Goal: Task Accomplishment & Management: Use online tool/utility

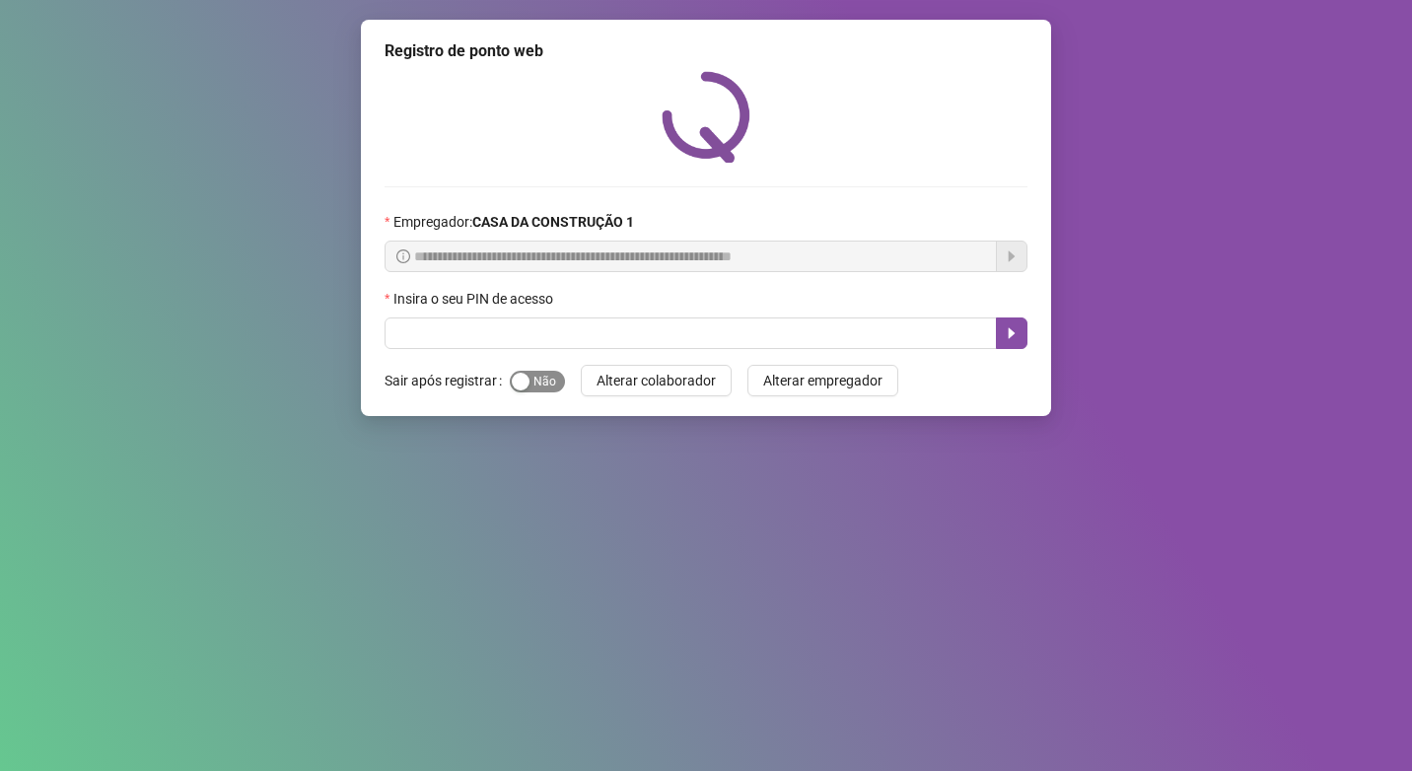
click at [549, 381] on span "Sim Não" at bounding box center [537, 382] width 55 height 22
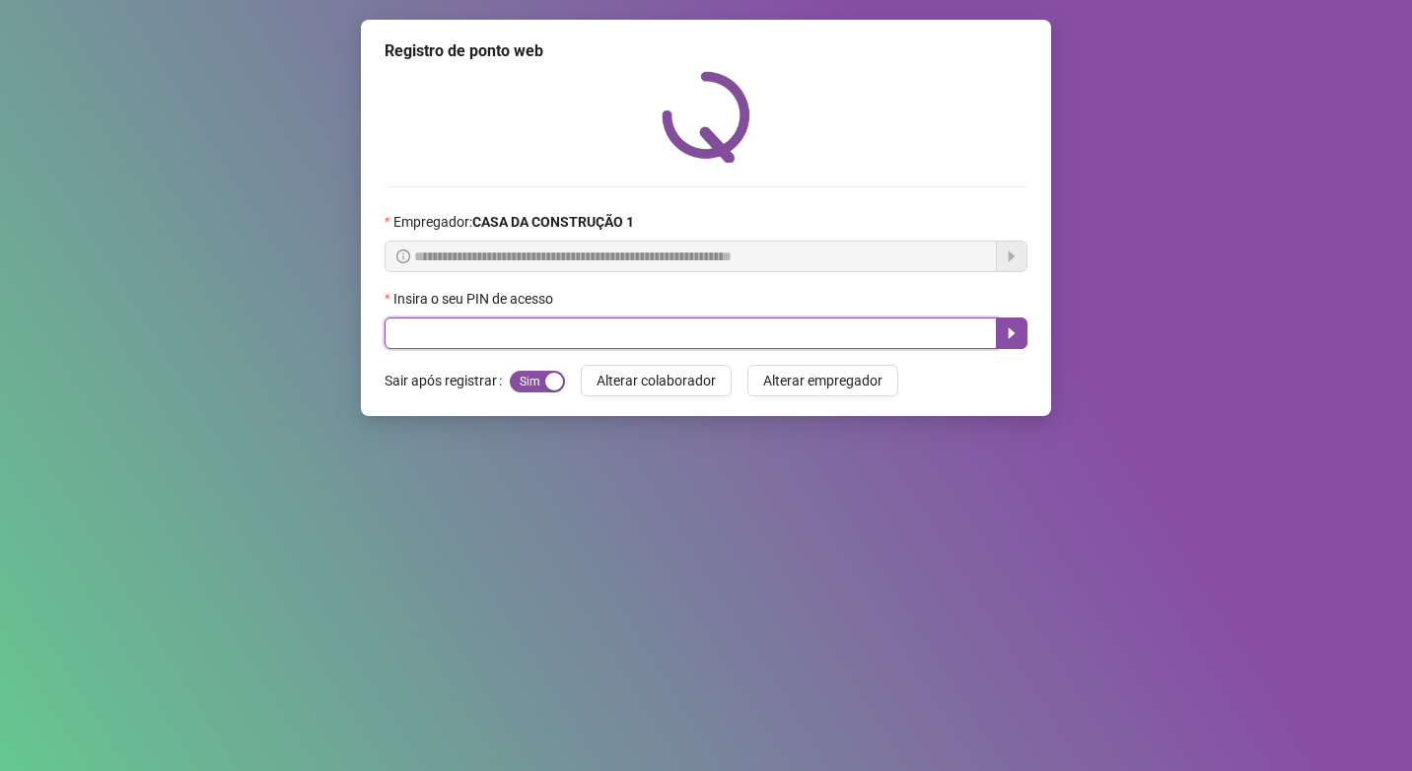
click at [530, 335] on input "text" at bounding box center [691, 334] width 612 height 32
type input "****"
click at [1017, 334] on icon "caret-right" at bounding box center [1012, 333] width 16 height 16
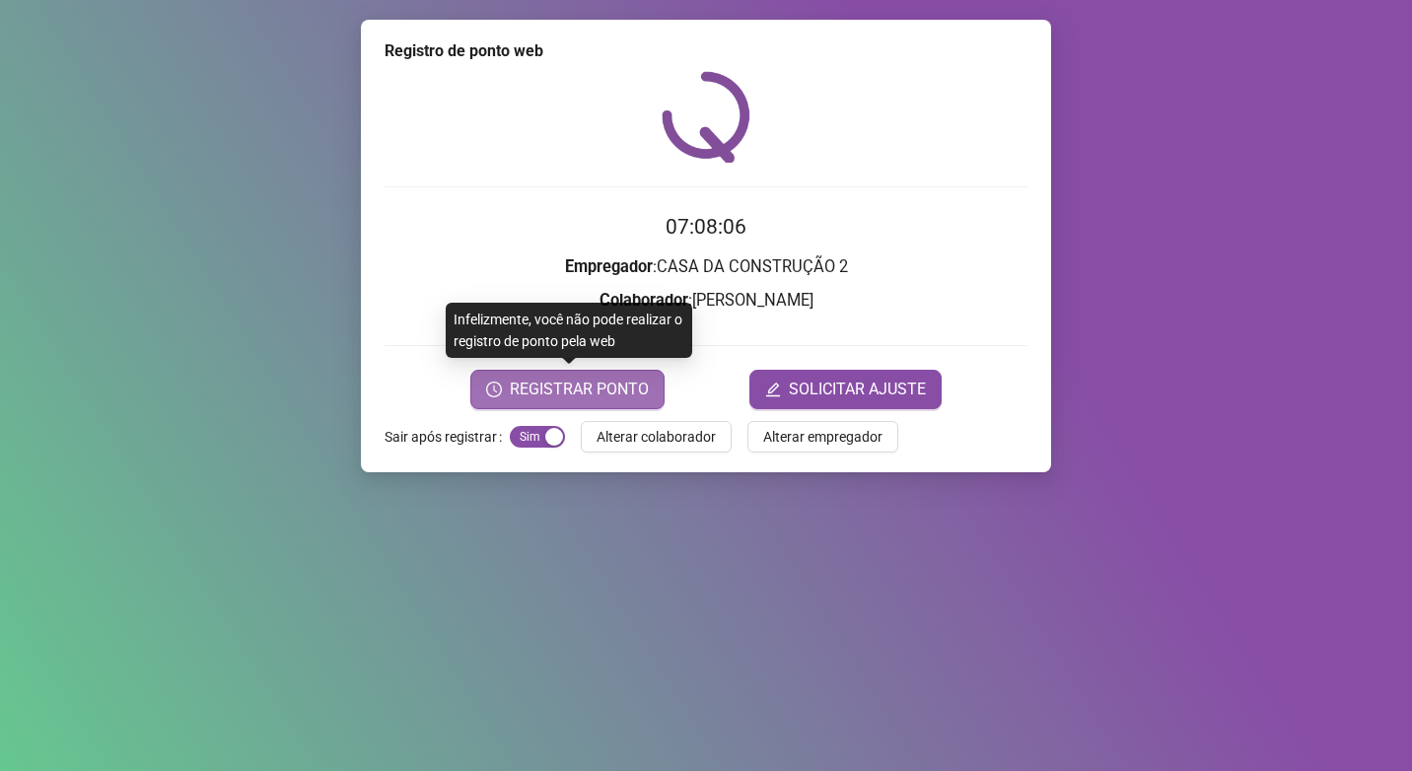
click at [628, 393] on span "REGISTRAR PONTO" at bounding box center [579, 390] width 139 height 24
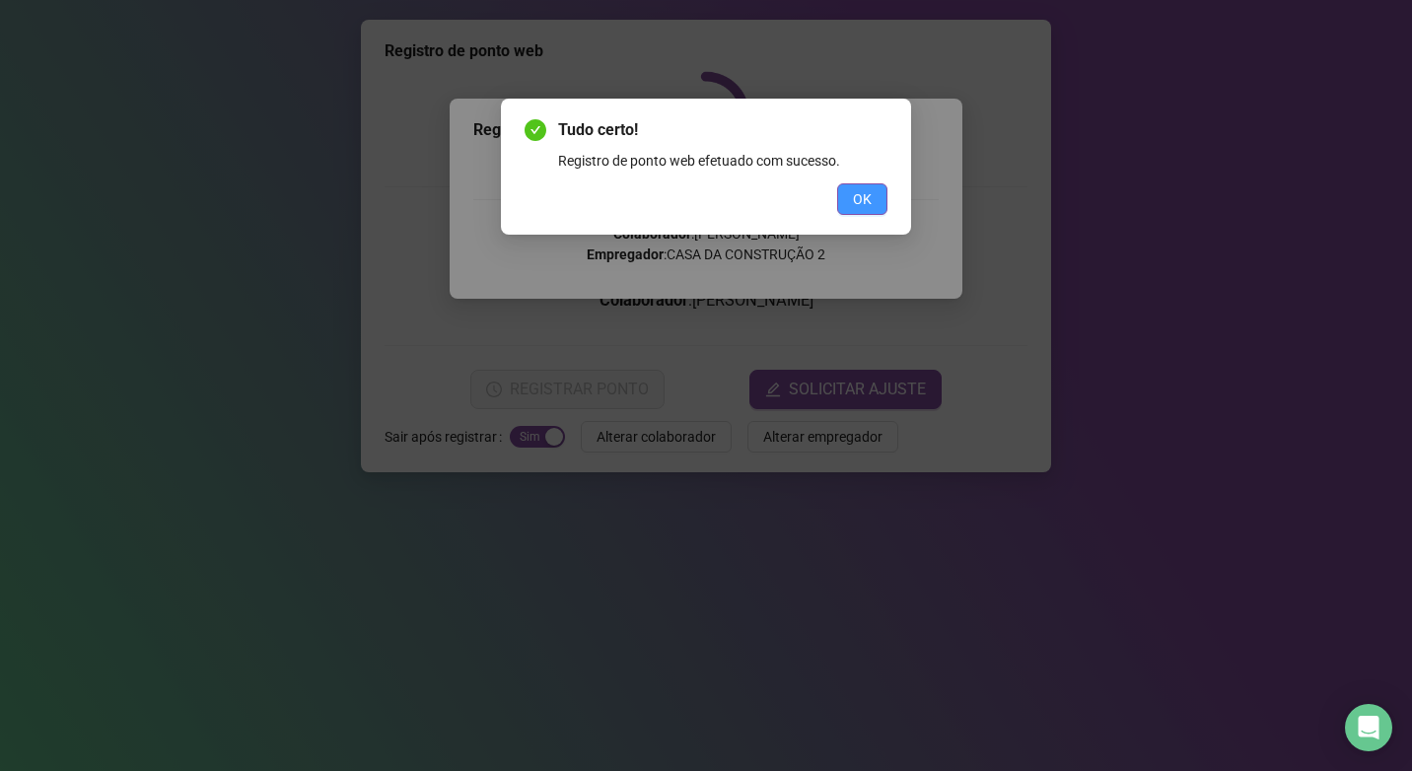
click at [871, 200] on span "OK" at bounding box center [862, 199] width 19 height 22
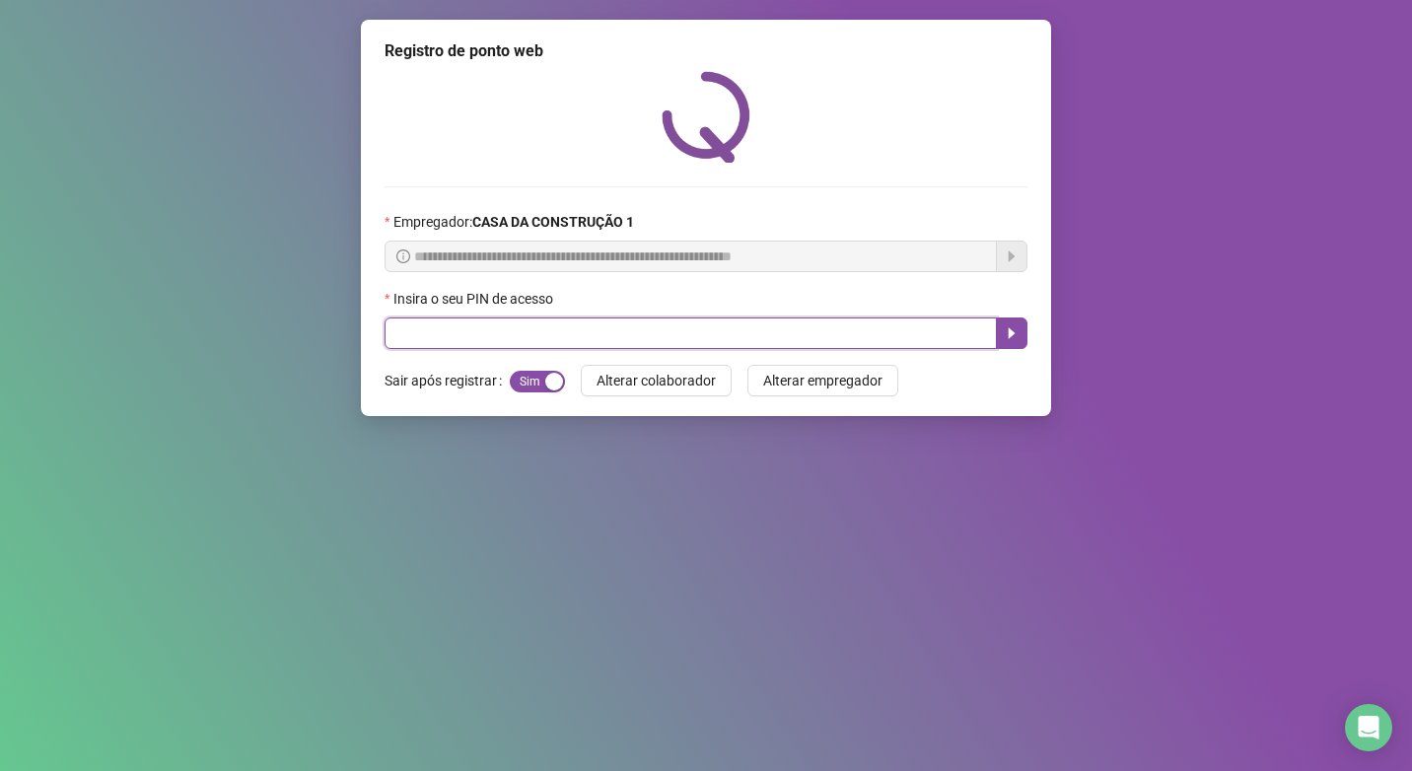
click at [657, 335] on input "text" at bounding box center [691, 334] width 612 height 32
type input "****"
click at [1010, 334] on icon "caret-right" at bounding box center [1012, 333] width 7 height 11
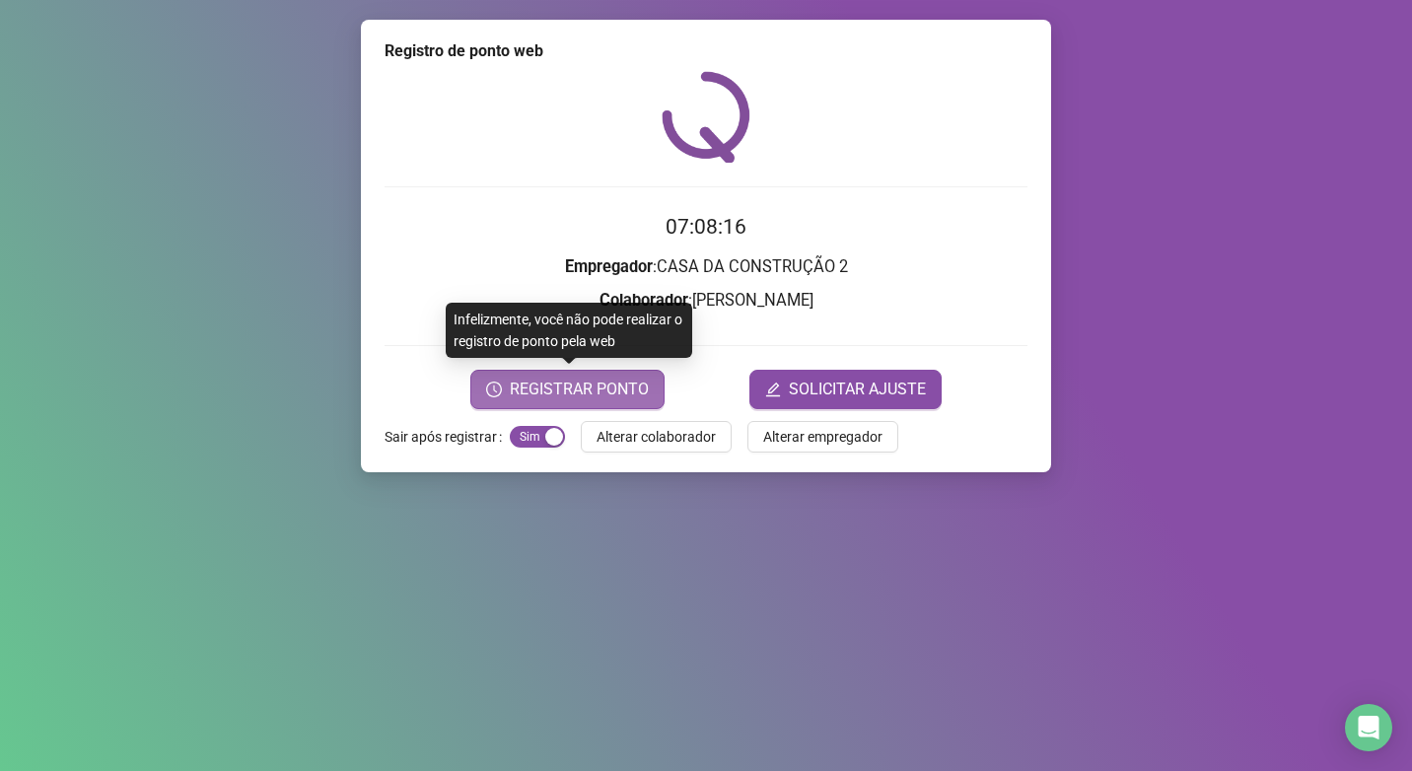
click at [613, 383] on span "REGISTRAR PONTO" at bounding box center [579, 390] width 139 height 24
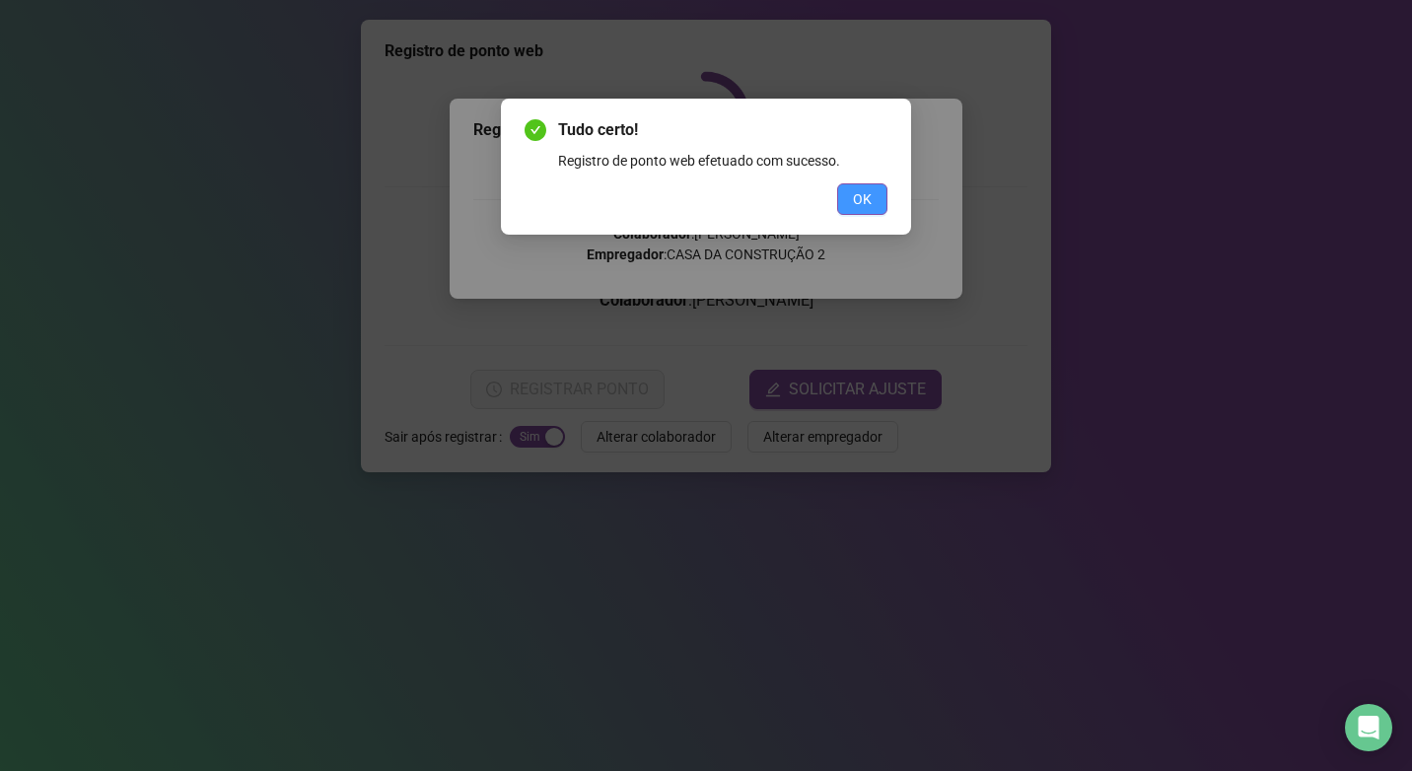
click at [851, 205] on button "OK" at bounding box center [862, 199] width 50 height 32
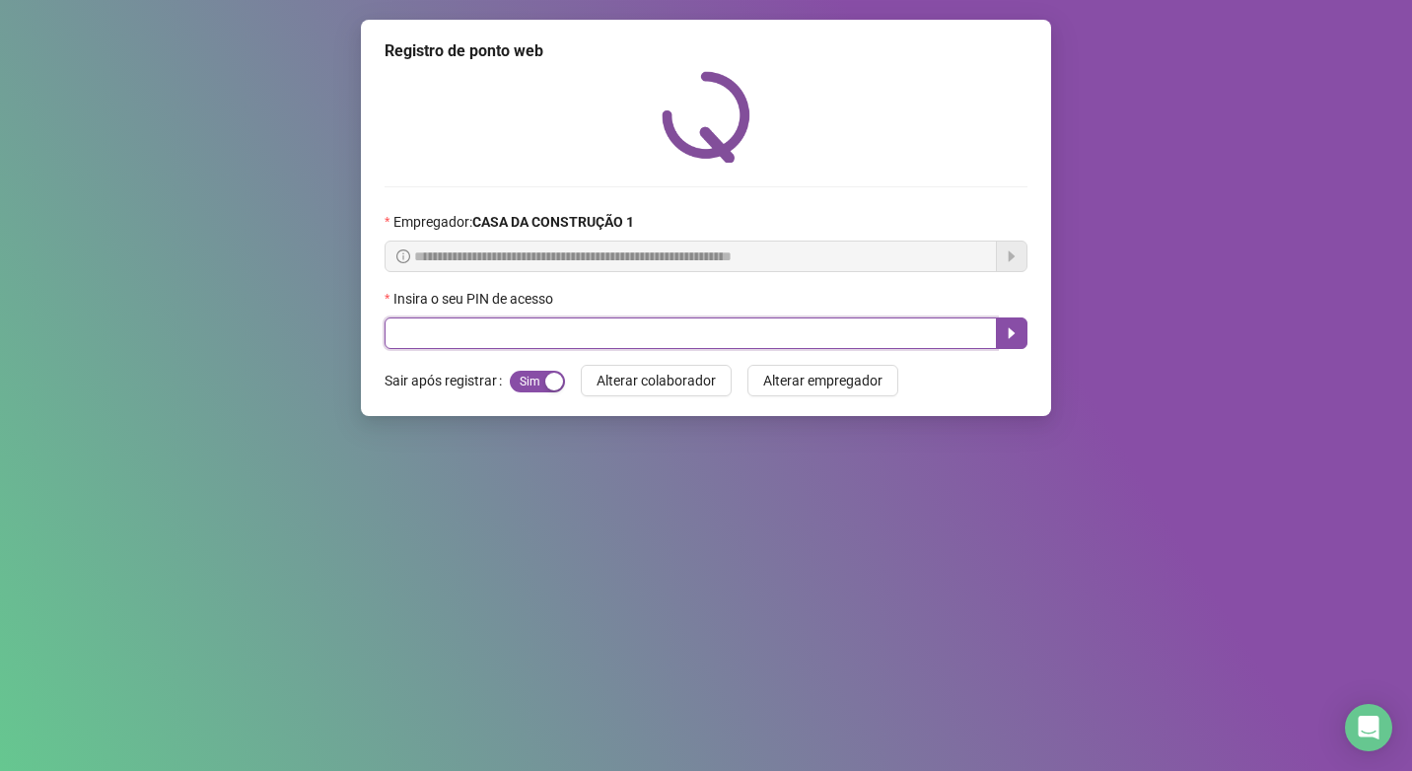
click at [686, 335] on input "text" at bounding box center [691, 334] width 612 height 32
type input "*"
click at [1018, 328] on icon "caret-right" at bounding box center [1012, 333] width 16 height 16
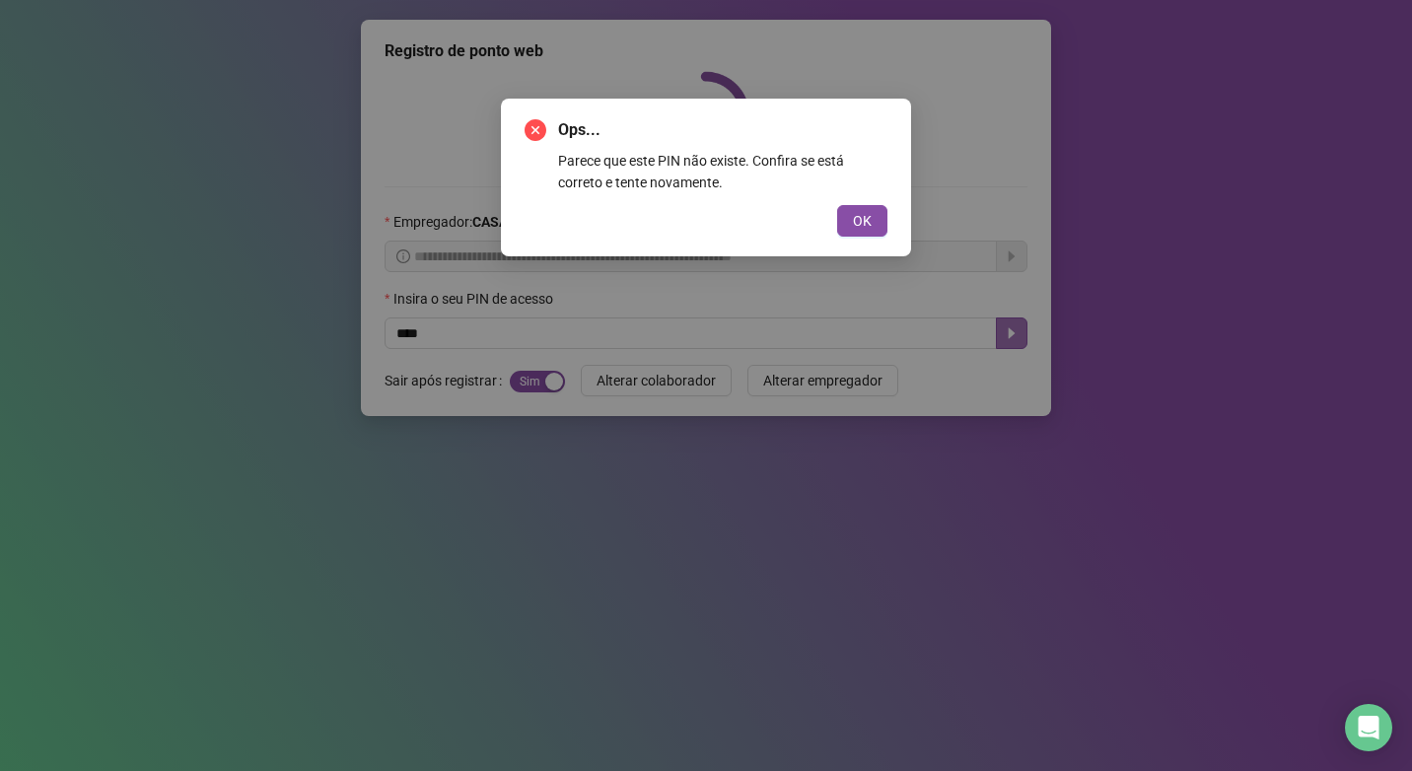
click at [675, 345] on div "Ops... Parece que este PIN não existe. Confira se está correto e tente novament…" at bounding box center [706, 385] width 1412 height 771
click at [871, 221] on span "OK" at bounding box center [862, 221] width 19 height 22
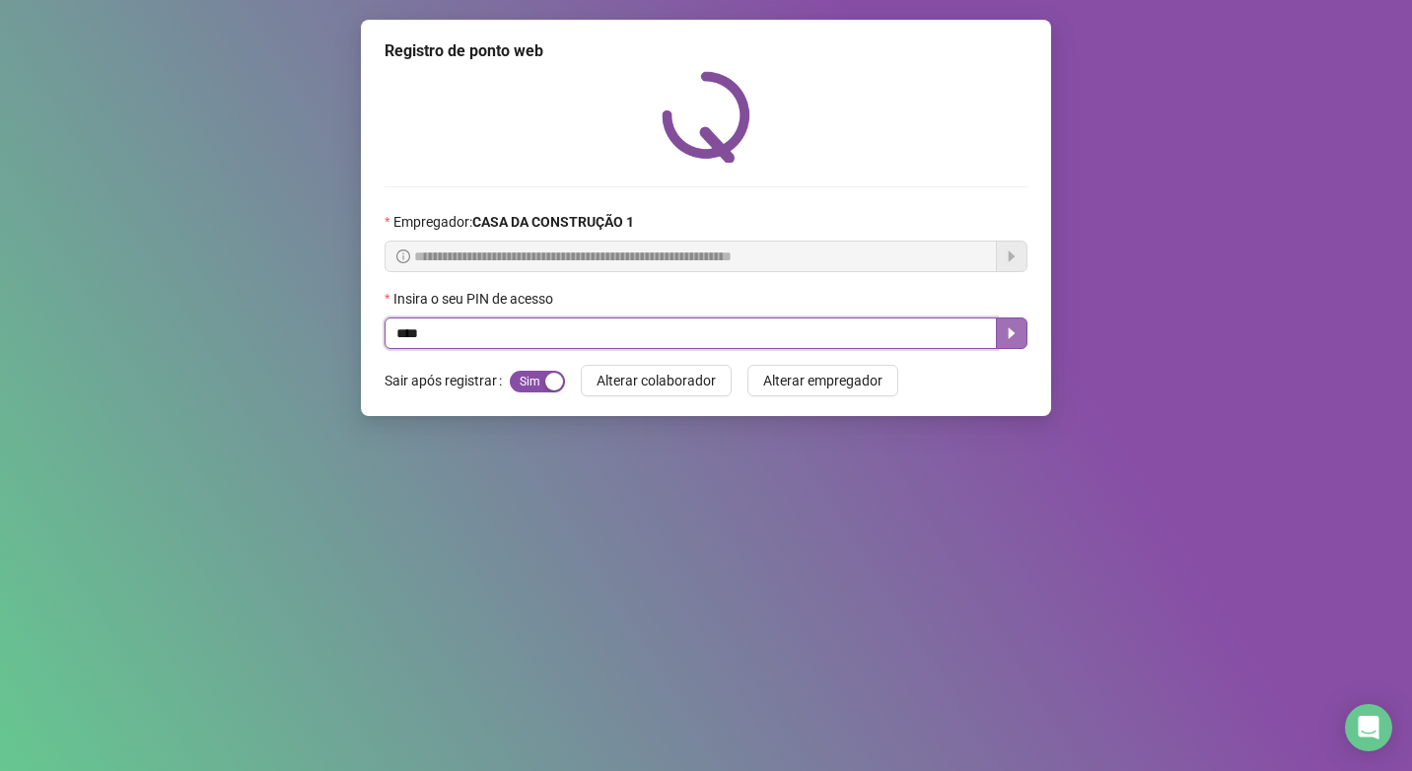
click at [620, 324] on input "****" at bounding box center [691, 334] width 612 height 32
type input "****"
click at [1011, 333] on icon "caret-right" at bounding box center [1012, 333] width 7 height 11
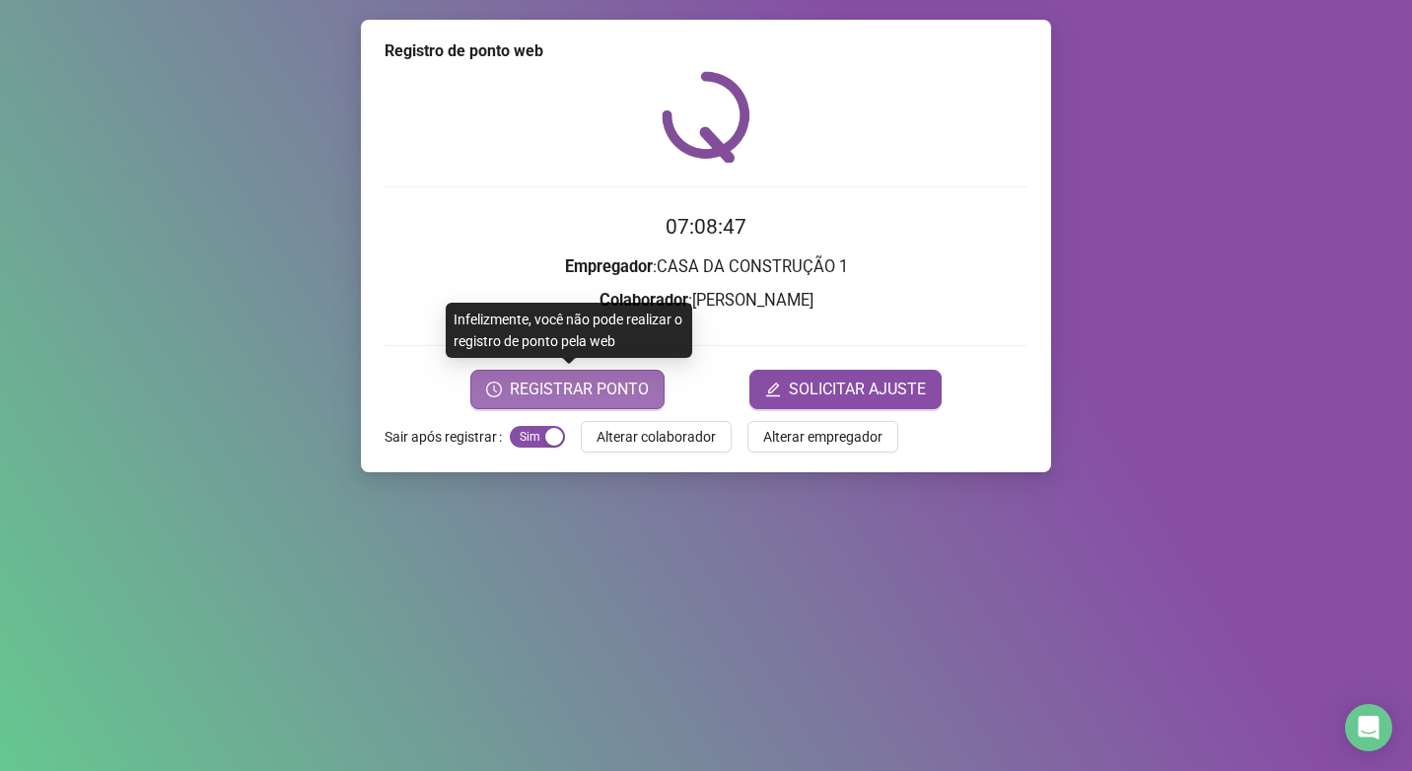
click at [625, 382] on span "REGISTRAR PONTO" at bounding box center [579, 390] width 139 height 24
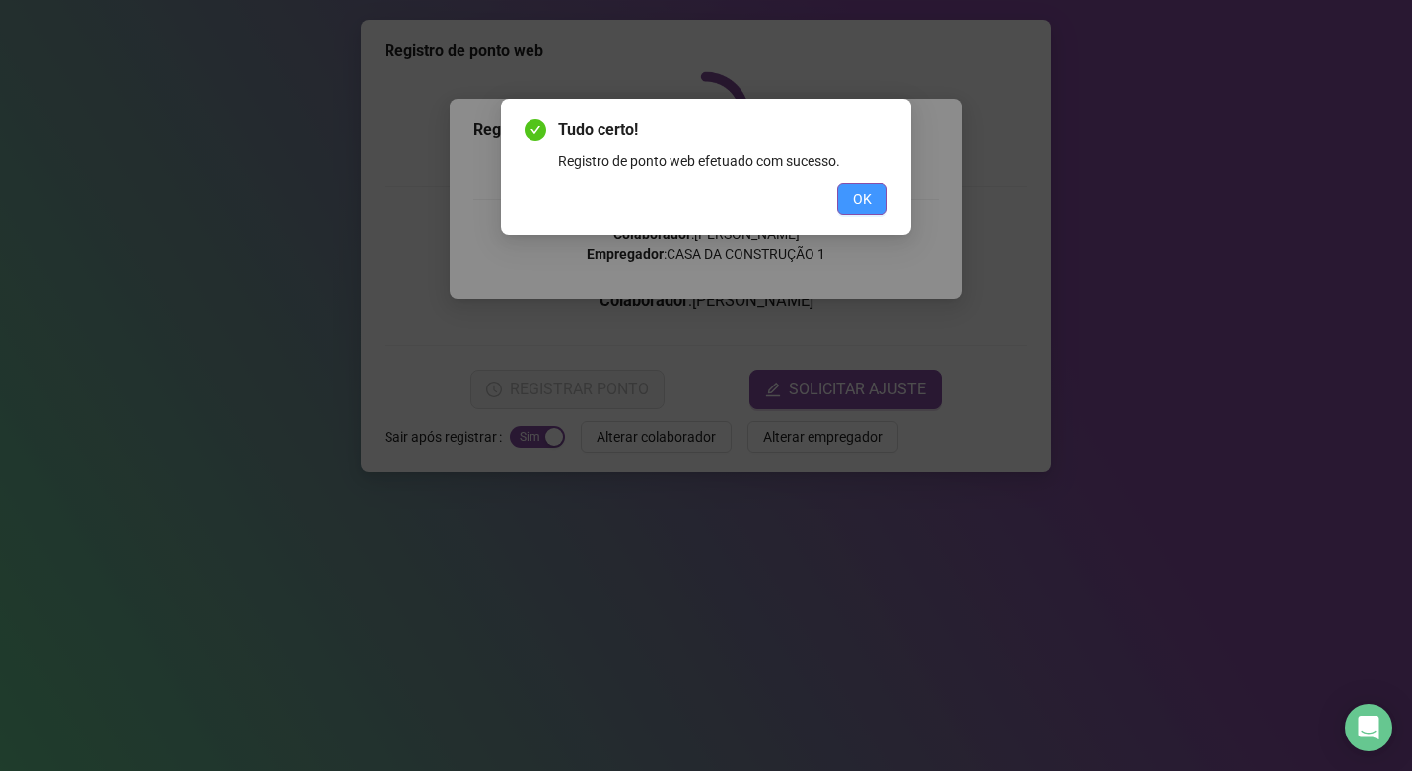
click at [846, 201] on button "OK" at bounding box center [862, 199] width 50 height 32
